Goal: Information Seeking & Learning: Understand process/instructions

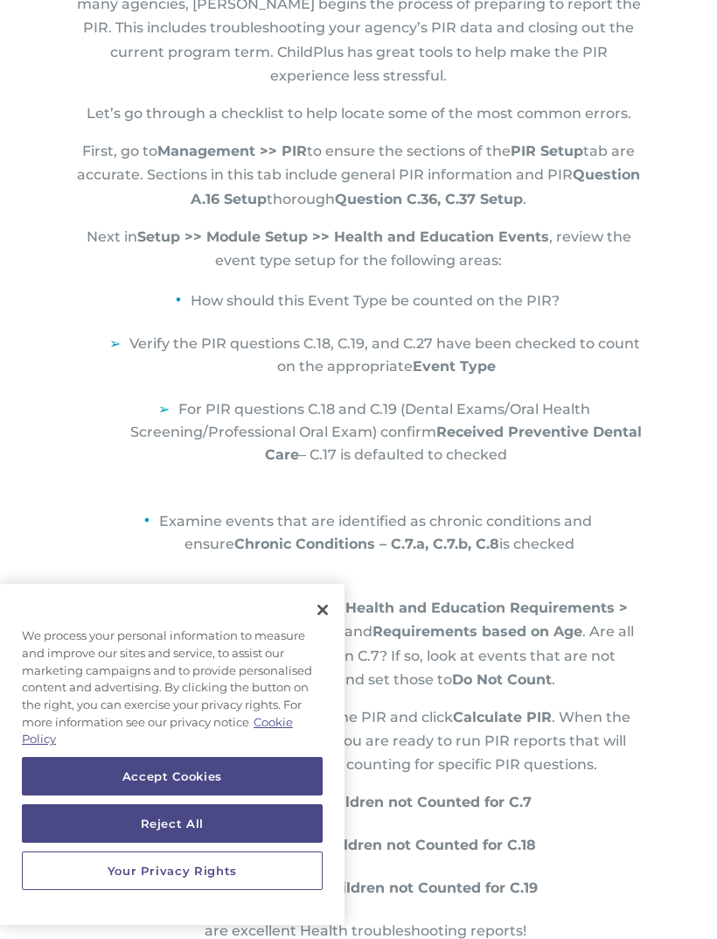
scroll to position [609, 0]
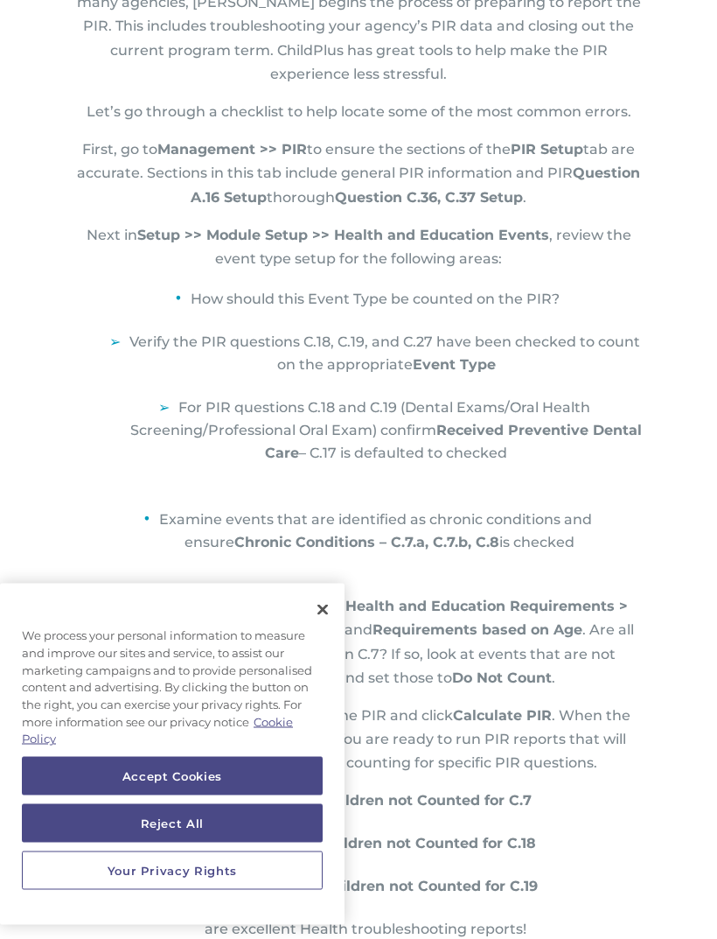
click at [465, 411] on li "For PIR questions C.18 and C.19 (Dental Exams/Oral Health Screening/Professiona…" at bounding box center [379, 441] width 533 height 88
click at [512, 414] on li "For PIR questions C.18 and C.19 (Dental Exams/Oral Health Screening/Professiona…" at bounding box center [379, 441] width 533 height 88
click at [493, 429] on strong "Received Preventive Dental Care" at bounding box center [453, 442] width 377 height 39
click at [404, 445] on li "For PIR questions C.18 and C.19 (Dental Exams/Oral Health Screening/Professiona…" at bounding box center [379, 441] width 533 height 88
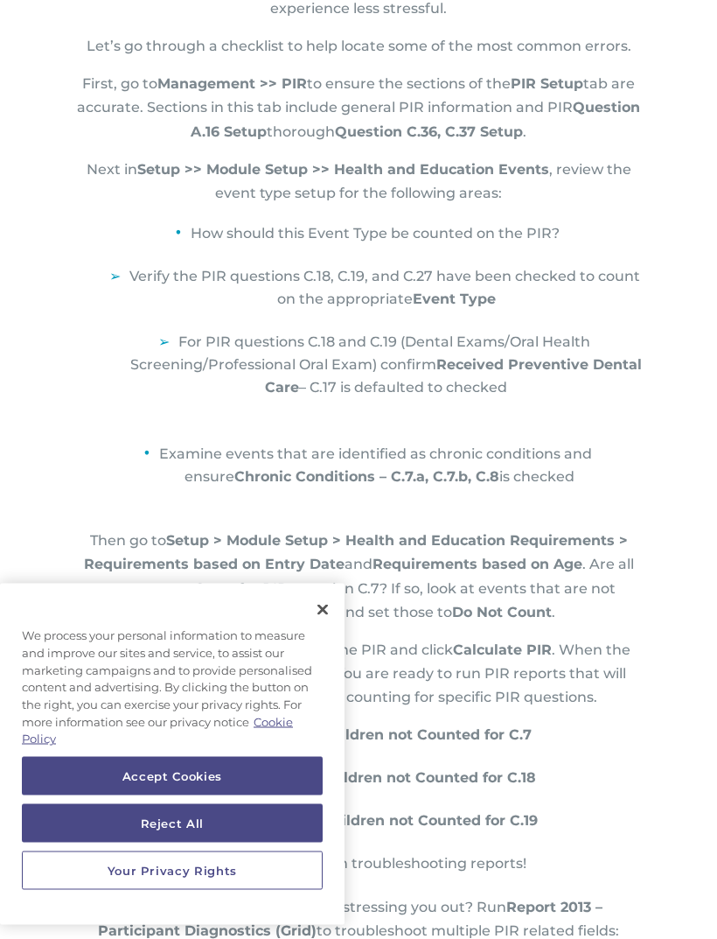
click at [472, 450] on li "Examine events that are identified as chronic conditions and ensure Chronic Con…" at bounding box center [372, 474] width 547 height 69
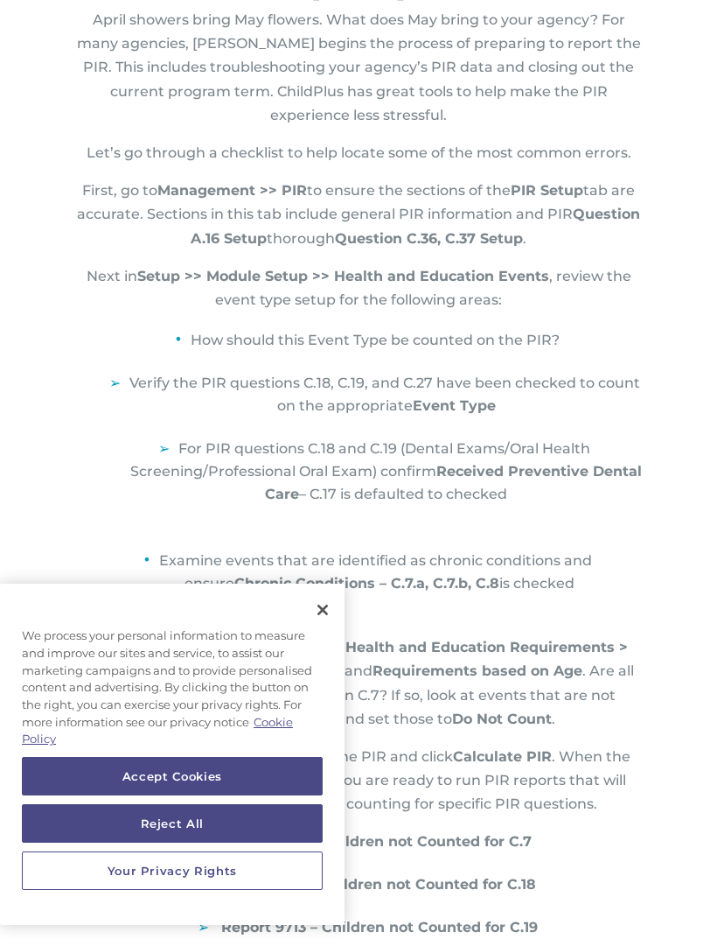
scroll to position [568, 0]
click at [549, 274] on p "Next in Setup >> Module Setup >> Health and Education Events , review the event…" at bounding box center [359, 295] width 574 height 61
click at [602, 317] on p "Next in Setup >> Module Setup >> Health and Education Events , review the event…" at bounding box center [359, 295] width 574 height 61
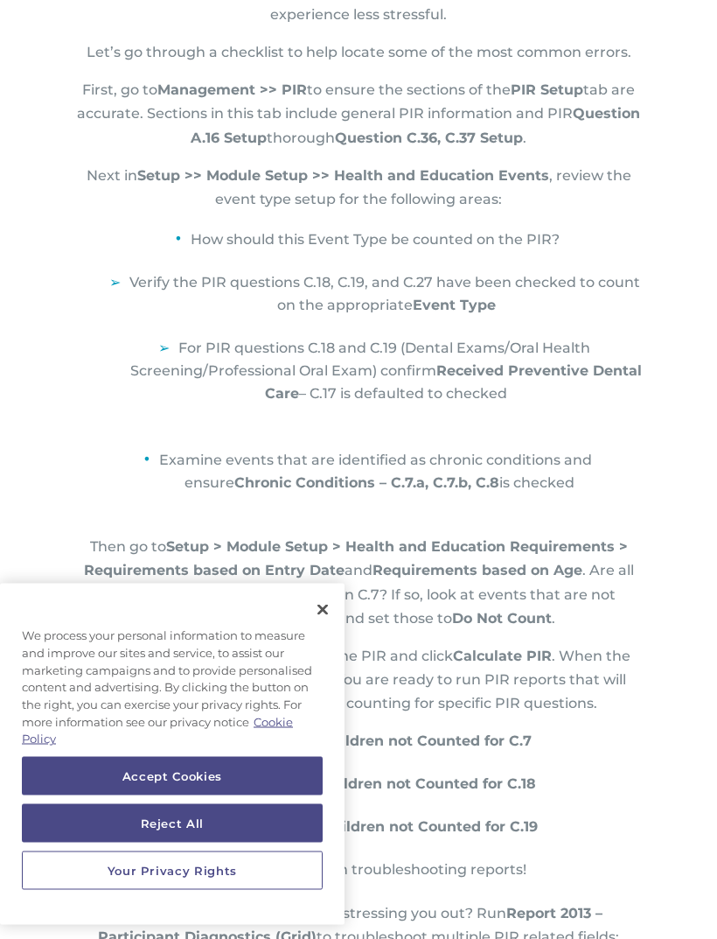
scroll to position [670, 0]
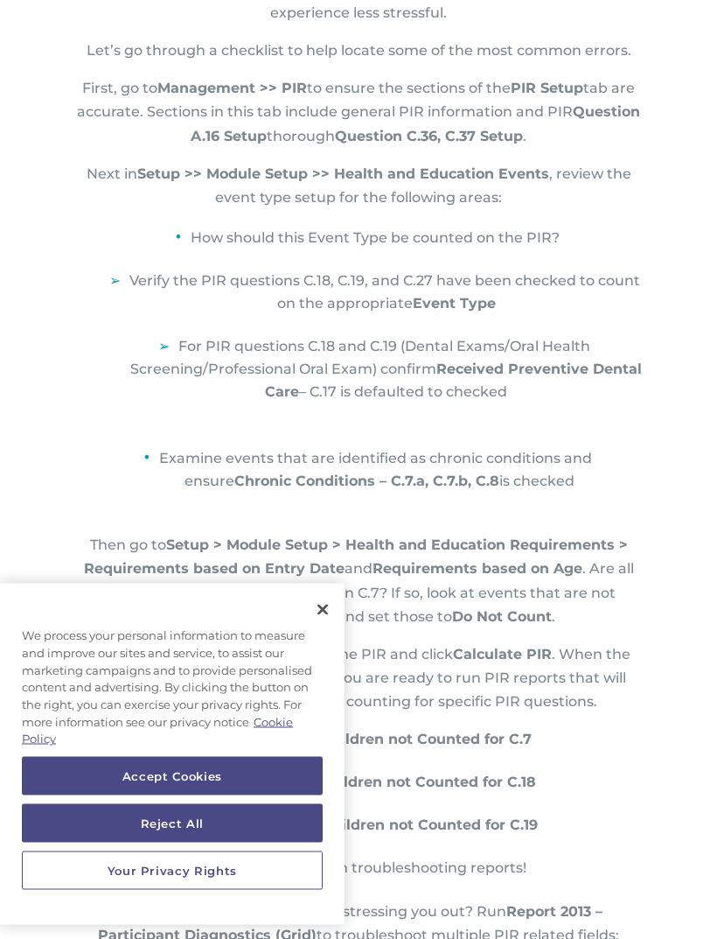
click at [479, 283] on li "Verify the PIR questions C.18, C.19, and C.27 have been checked to count on the…" at bounding box center [379, 303] width 533 height 66
click at [580, 345] on li "For PIR questions C.18 and C.19 (Dental Exams/Oral Health Screening/Professiona…" at bounding box center [379, 380] width 533 height 88
click at [283, 371] on li "For PIR questions C.18 and C.19 (Dental Exams/Oral Health Screening/Professiona…" at bounding box center [379, 380] width 533 height 88
click at [633, 357] on li "For PIR questions C.18 and C.19 (Dental Exams/Oral Health Screening/Professiona…" at bounding box center [379, 380] width 533 height 88
click at [339, 374] on li "For PIR questions C.18 and C.19 (Dental Exams/Oral Health Screening/Professiona…" at bounding box center [379, 380] width 533 height 88
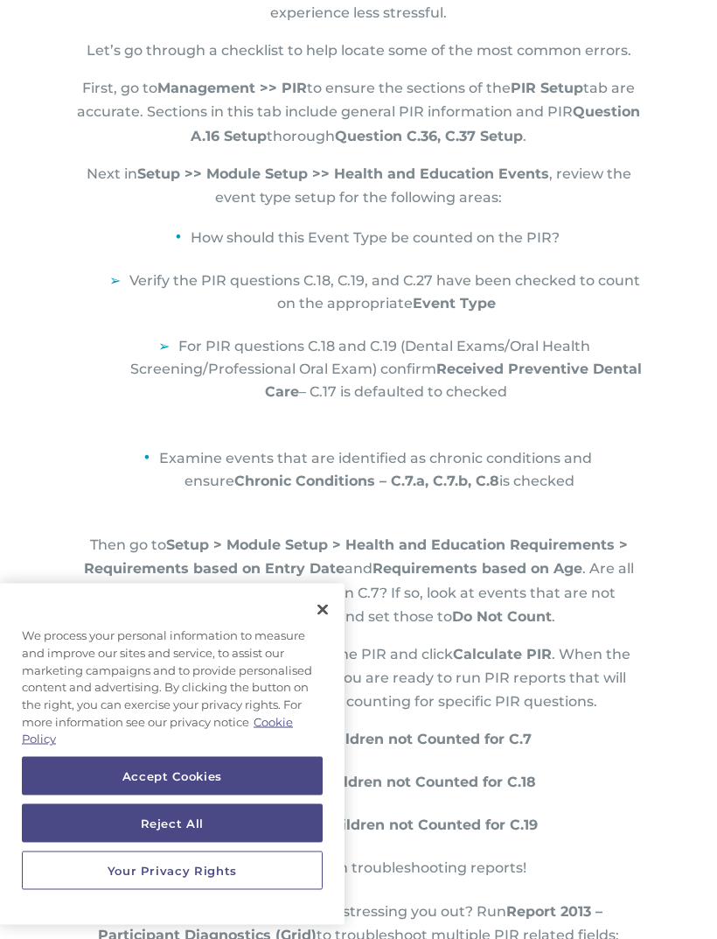
click at [489, 385] on li "For PIR questions C.18 and C.19 (Dental Exams/Oral Health Screening/Professiona…" at bounding box center [379, 380] width 533 height 88
click at [530, 357] on li "For PIR questions C.18 and C.19 (Dental Exams/Oral Health Screening/Professiona…" at bounding box center [379, 380] width 533 height 88
click at [556, 296] on li "Verify the PIR questions C.18, C.19, and C.27 have been checked to count on the…" at bounding box center [379, 303] width 533 height 66
click at [552, 303] on li "Verify the PIR questions C.18, C.19, and C.27 have been checked to count on the…" at bounding box center [379, 303] width 533 height 66
click at [544, 308] on li "Verify the PIR questions C.18, C.19, and C.27 have been checked to count on the…" at bounding box center [379, 303] width 533 height 66
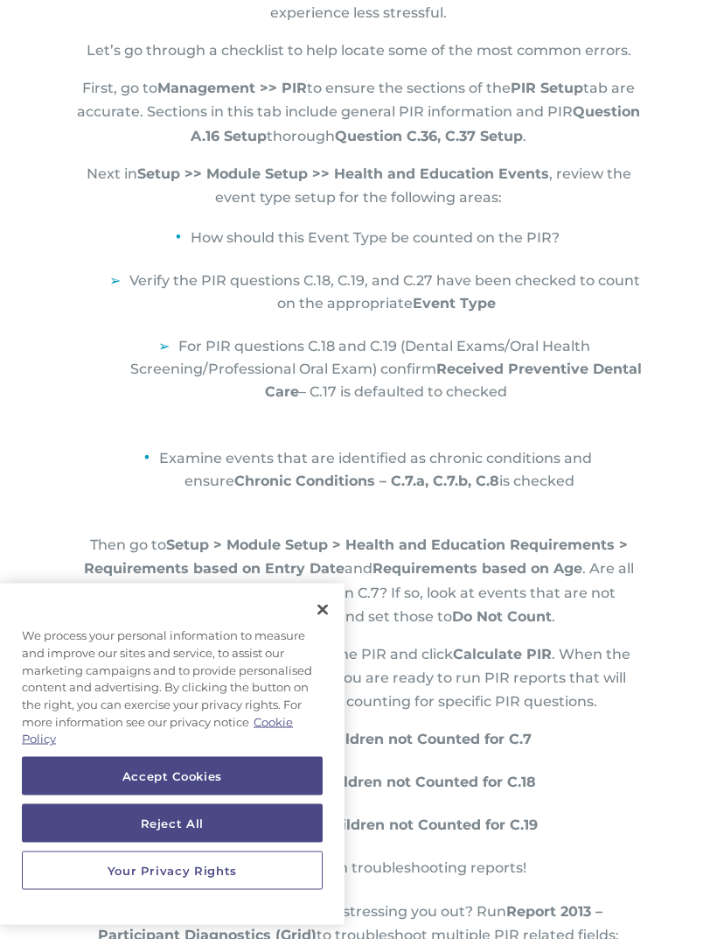
click at [538, 317] on li "Verify the PIR questions C.18, C.19, and C.27 have been checked to count on the…" at bounding box center [379, 303] width 533 height 66
click at [533, 307] on li "Verify the PIR questions C.18, C.19, and C.27 have been checked to count on the…" at bounding box center [379, 303] width 533 height 66
click at [532, 304] on li "Verify the PIR questions C.18, C.19, and C.27 have been checked to count on the…" at bounding box center [379, 303] width 533 height 66
click at [531, 302] on li "Verify the PIR questions C.18, C.19, and C.27 have been checked to count on the…" at bounding box center [379, 303] width 533 height 66
click at [521, 316] on li "Verify the PIR questions C.18, C.19, and C.27 have been checked to count on the…" at bounding box center [379, 303] width 533 height 66
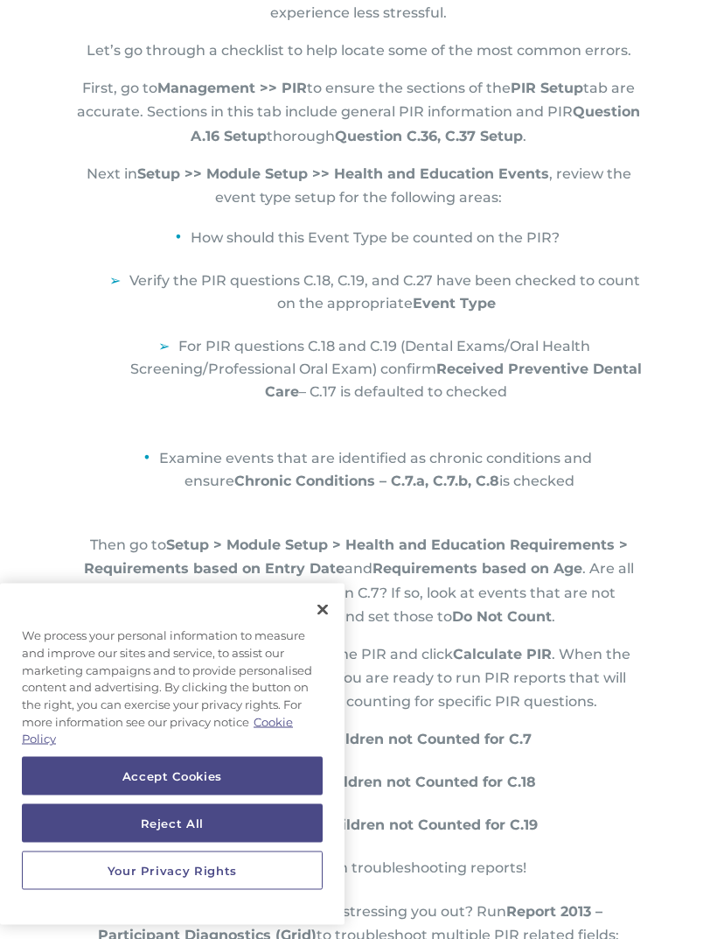
click at [522, 303] on li "Verify the PIR questions C.18, C.19, and C.27 have been checked to count on the…" at bounding box center [379, 303] width 533 height 66
click at [527, 300] on li "Verify the PIR questions C.18, C.19, and C.27 have been checked to count on the…" at bounding box center [379, 303] width 533 height 66
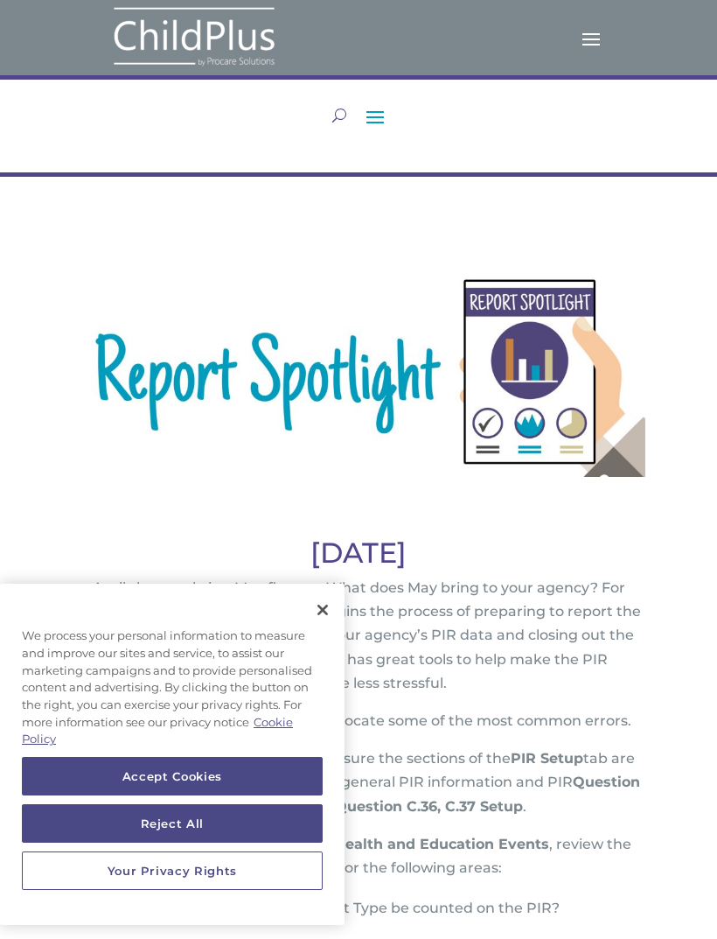
scroll to position [2, 0]
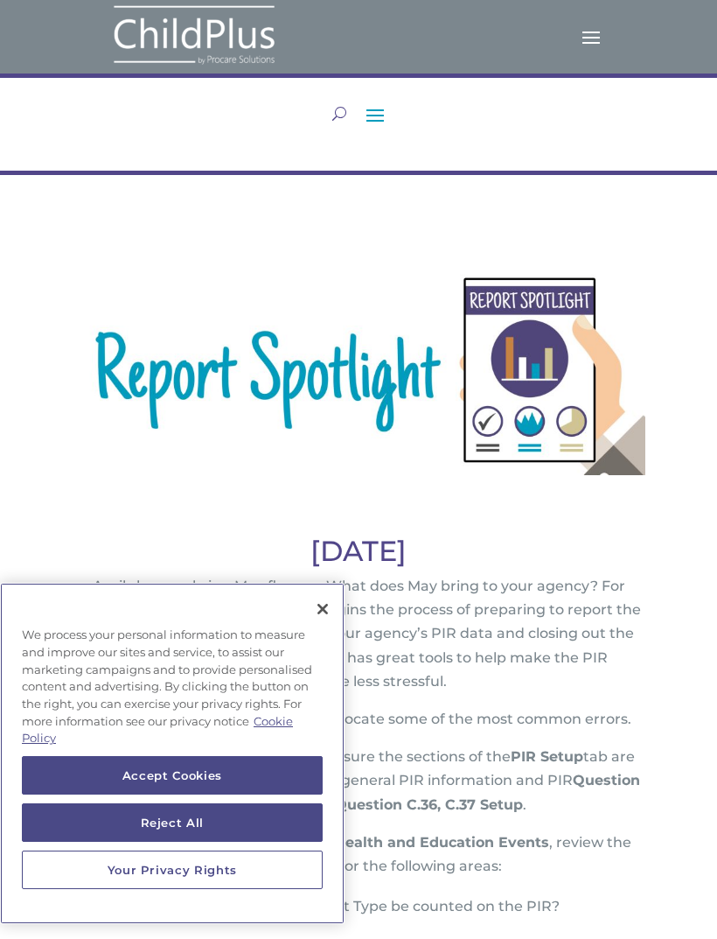
click at [318, 604] on button "Close" at bounding box center [323, 609] width 38 height 38
